Goal: Information Seeking & Learning: Learn about a topic

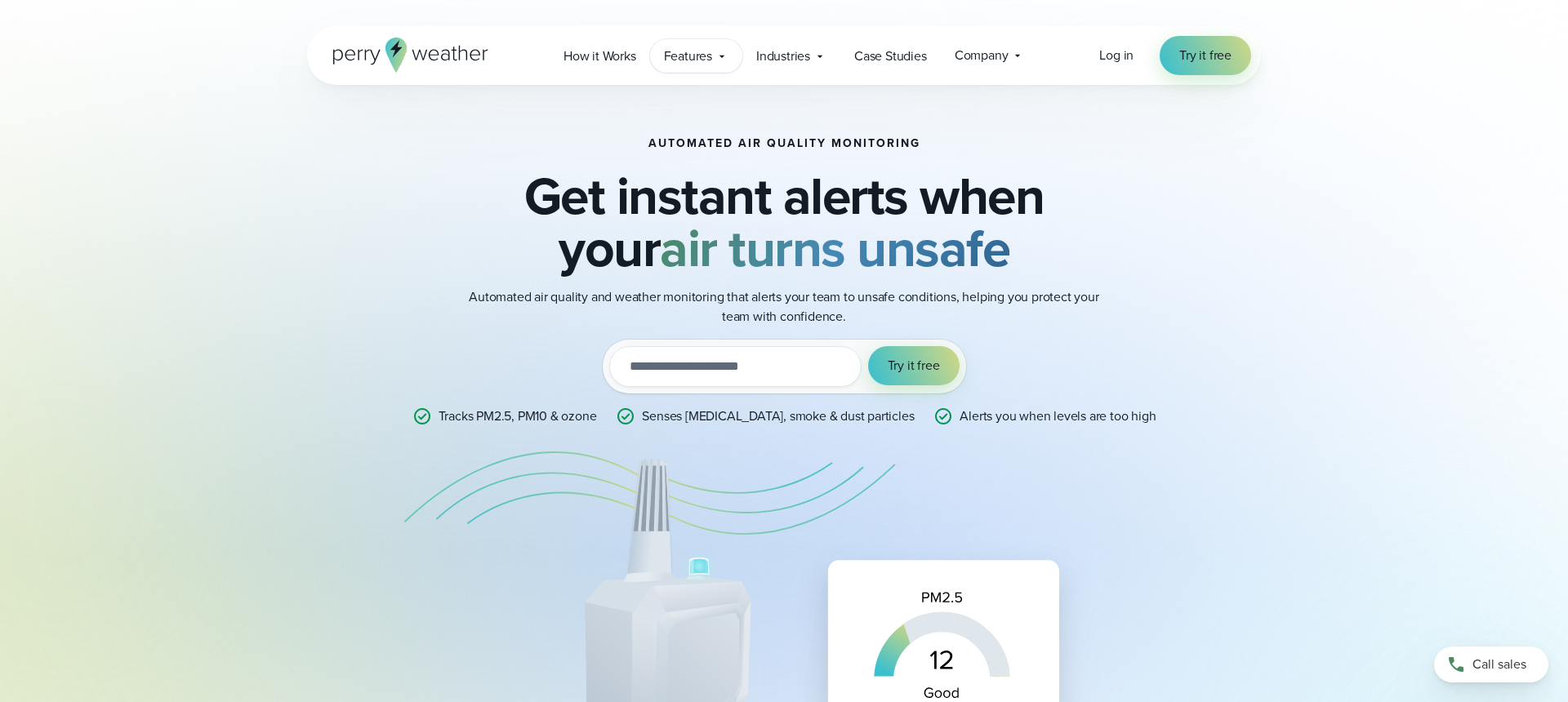
click at [687, 54] on span "Features" at bounding box center [687, 57] width 48 height 20
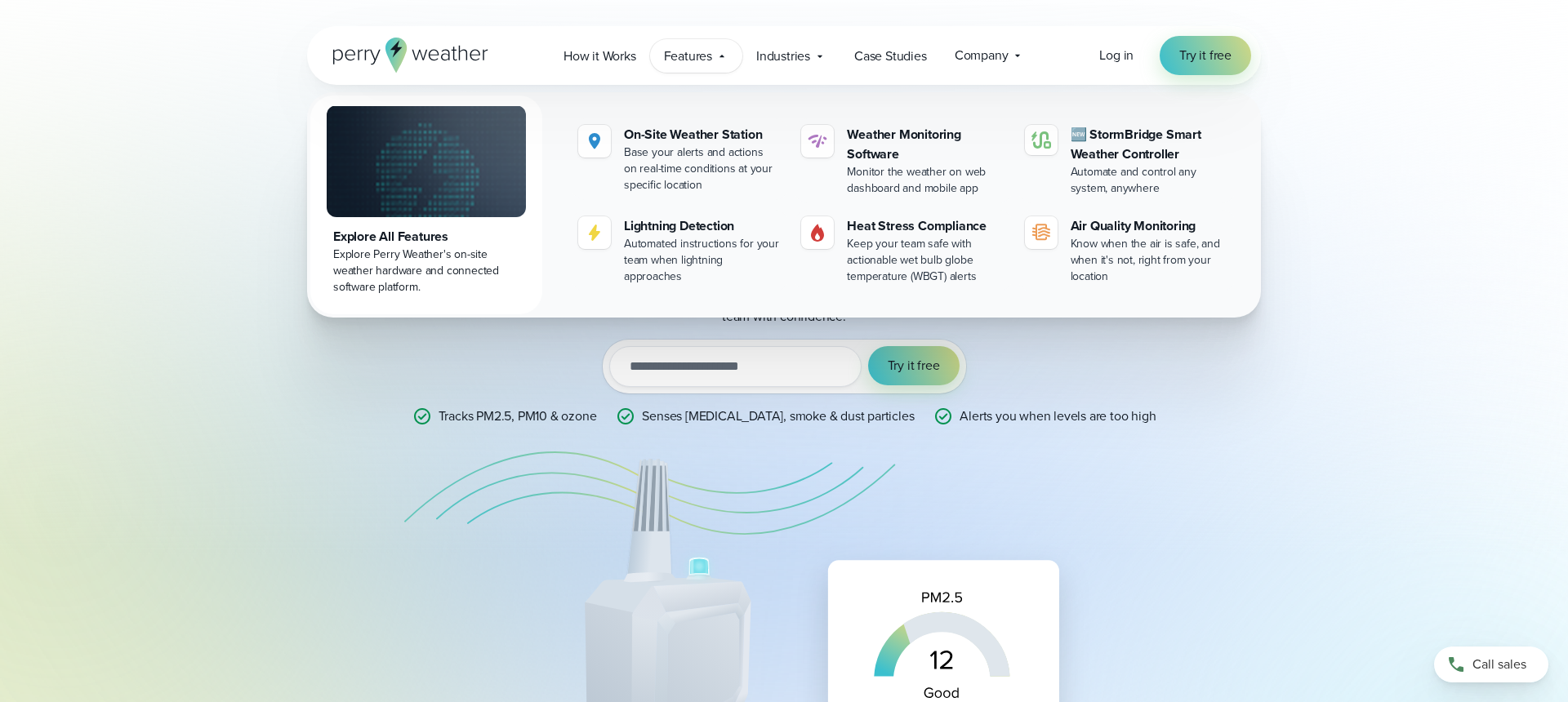
click at [399, 239] on div "Explore All Features" at bounding box center [426, 237] width 186 height 20
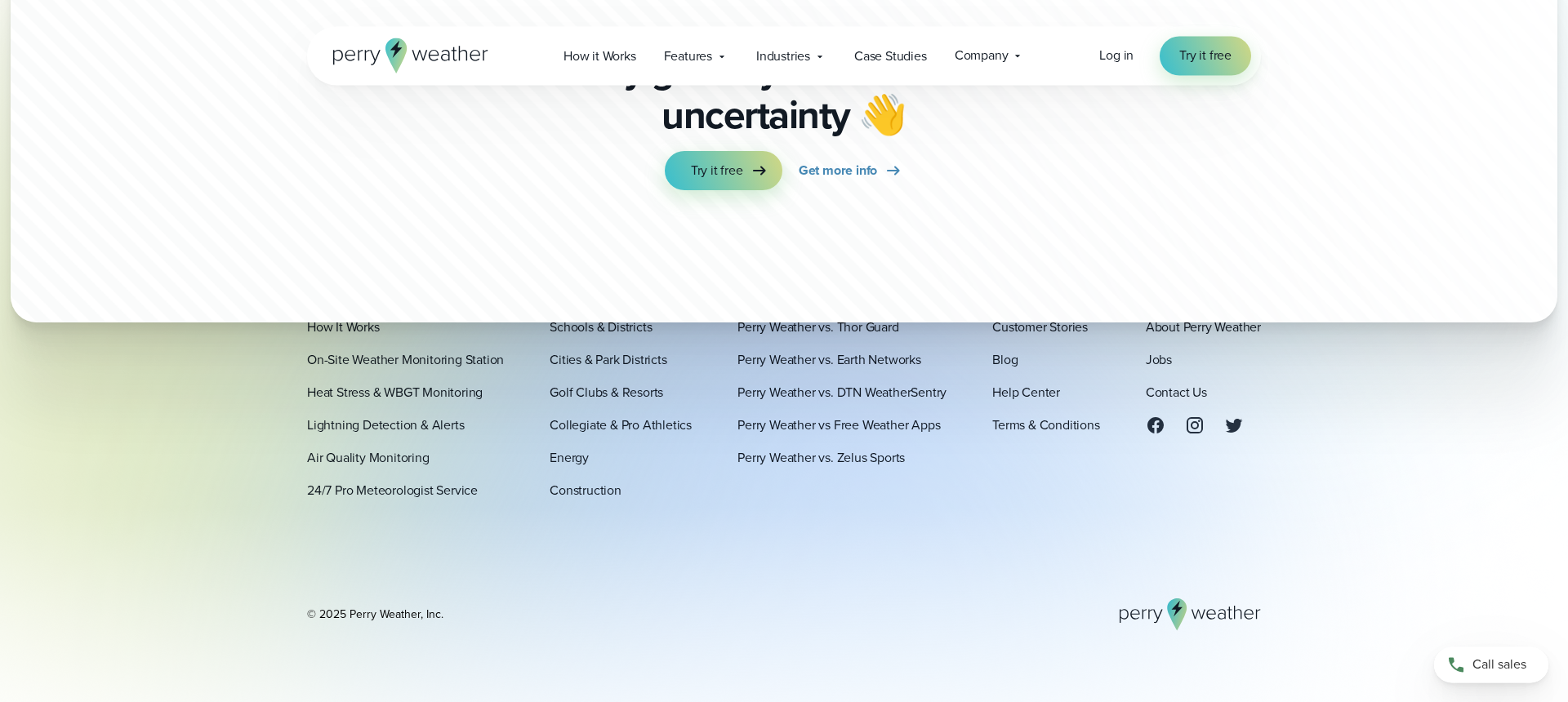
scroll to position [5848, 0]
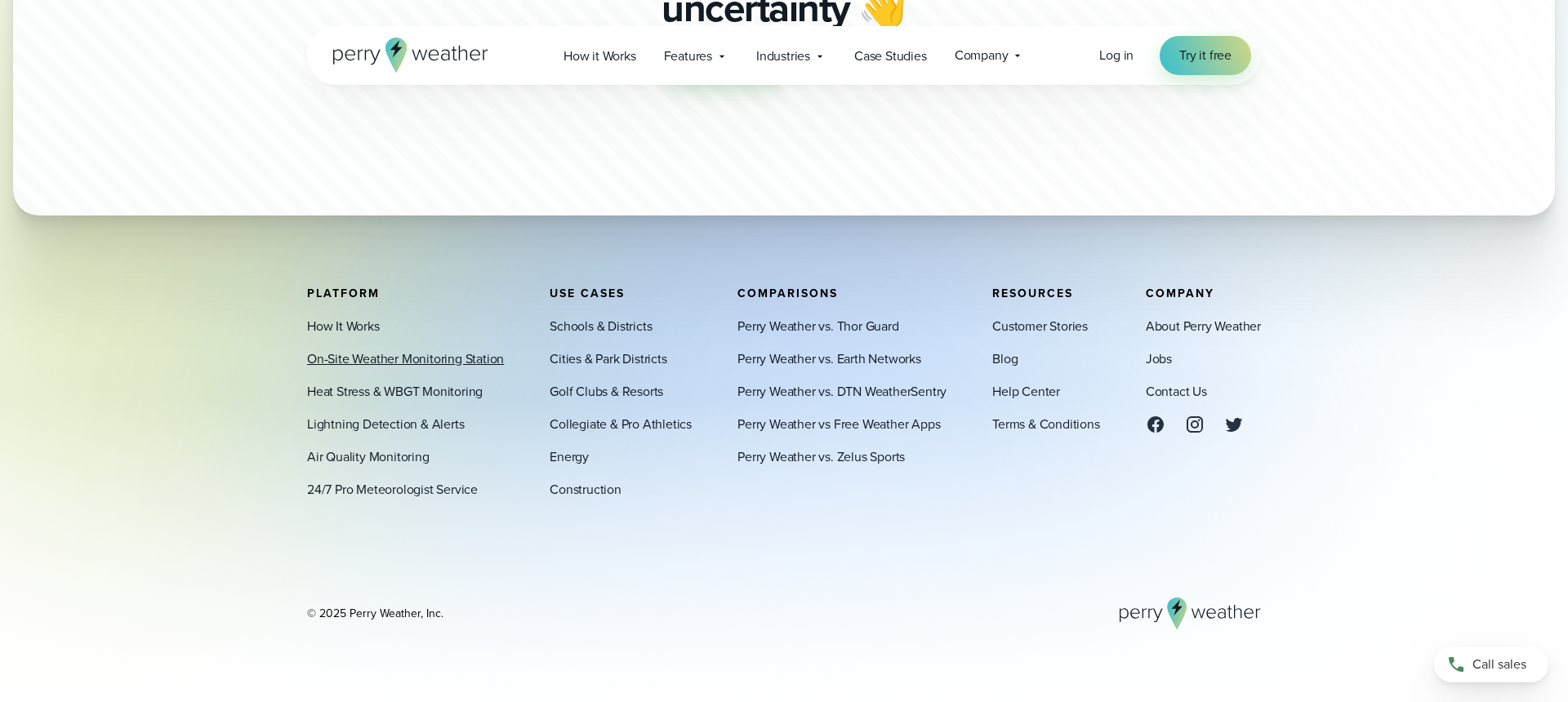
click at [353, 360] on link "On-Site Weather Monitoring Station" at bounding box center [406, 360] width 197 height 20
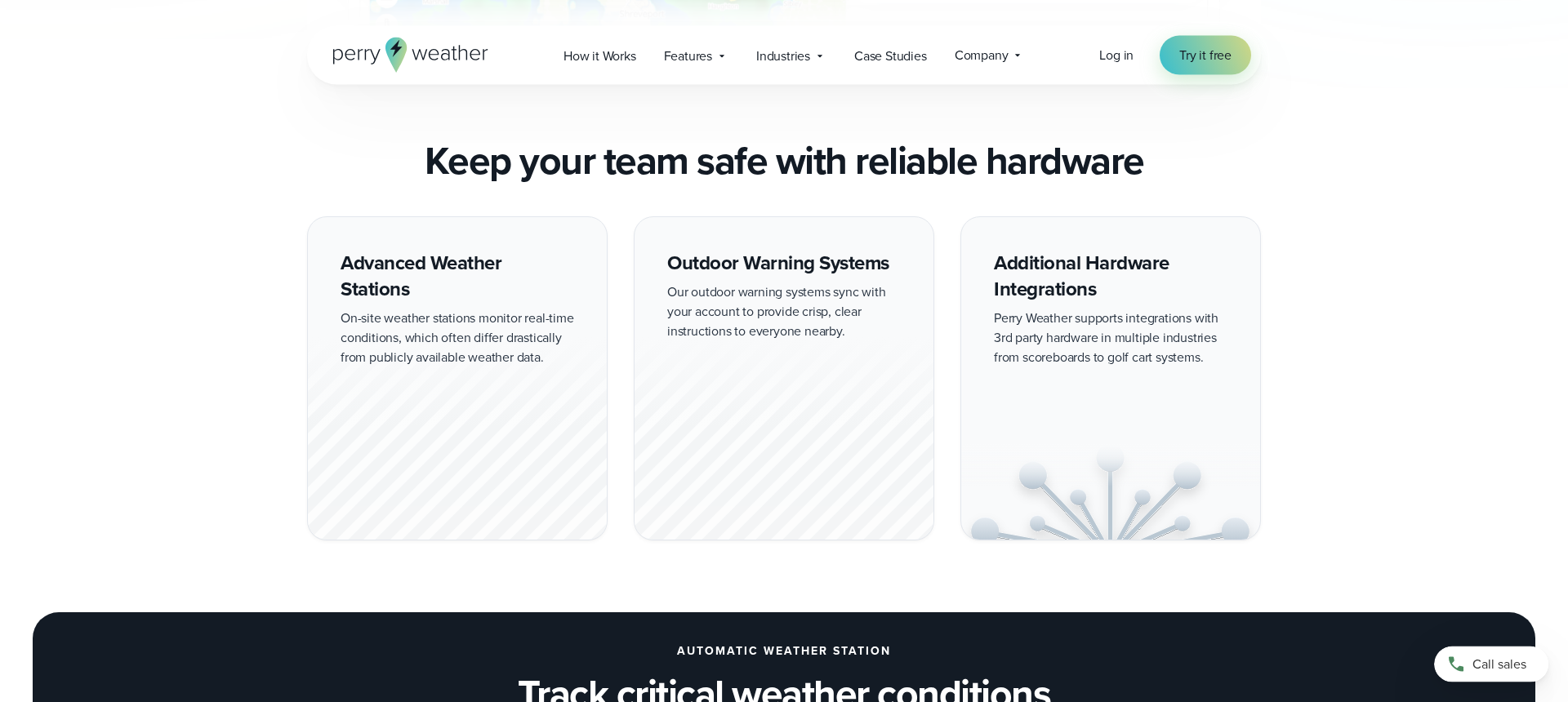
scroll to position [1464, 0]
